Goal: Check status: Check status

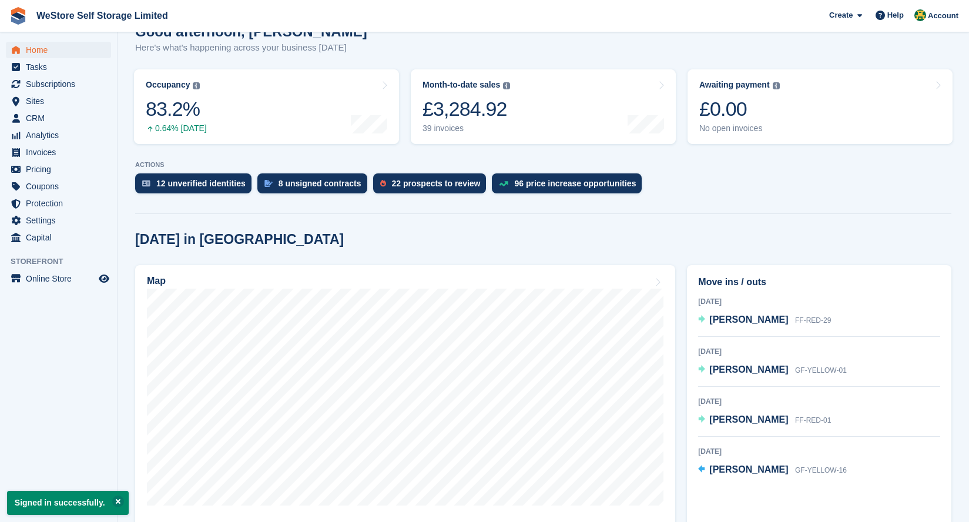
scroll to position [122, 0]
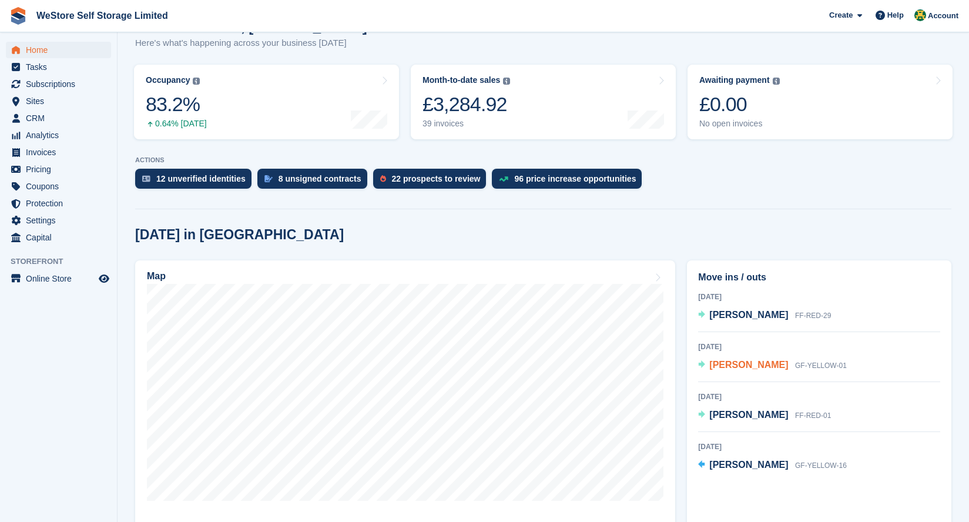
click at [726, 371] on div "John Brooks GF-YELLOW-01" at bounding box center [777, 365] width 137 height 15
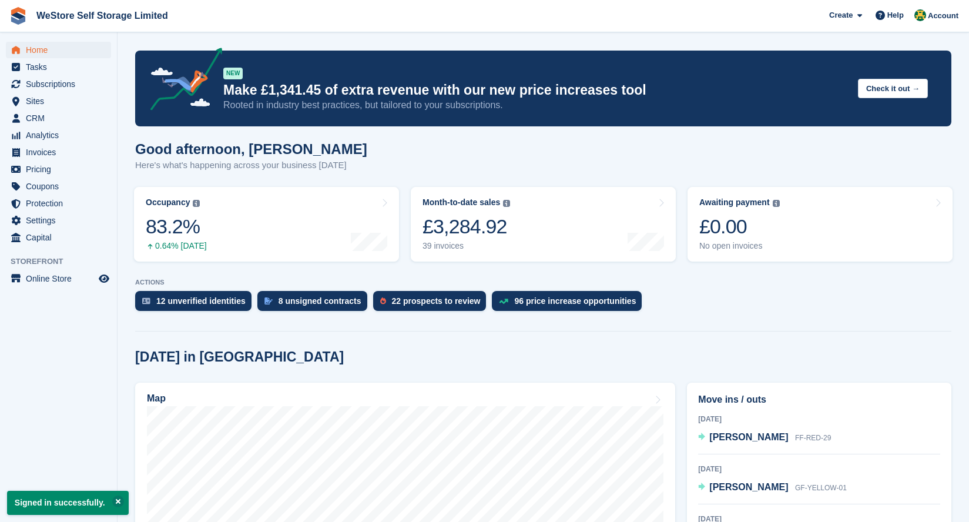
scroll to position [122, 0]
